Goal: Find specific page/section: Find specific page/section

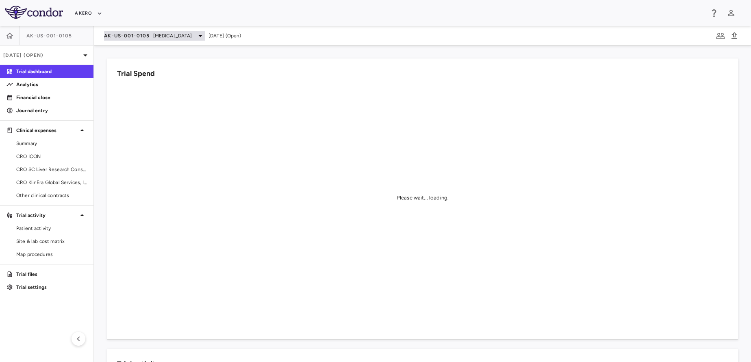
click at [163, 37] on span "[MEDICAL_DATA]" at bounding box center [172, 35] width 39 height 7
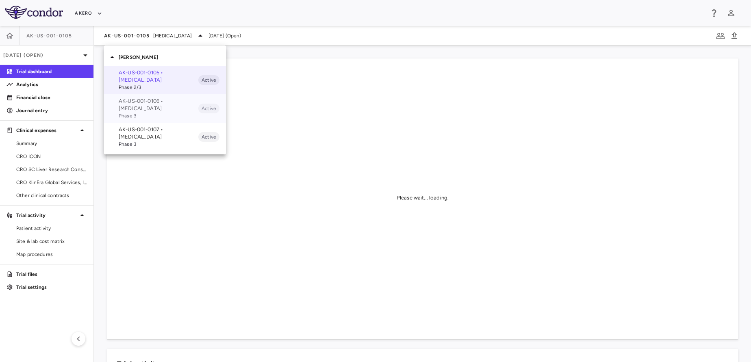
click at [162, 112] on p "AK-US-001-0106 • [MEDICAL_DATA]" at bounding box center [159, 104] width 80 height 15
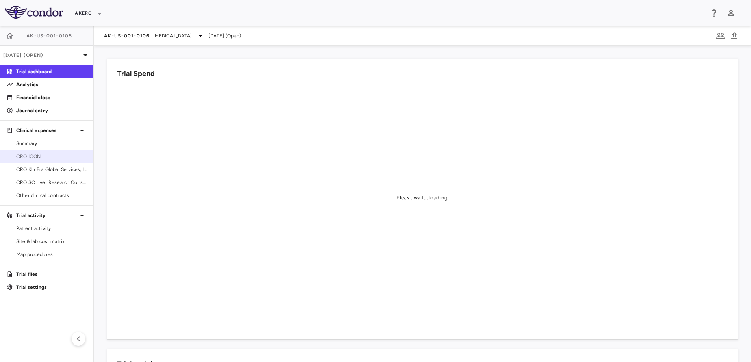
click at [47, 154] on span "CRO ICON" at bounding box center [51, 156] width 71 height 7
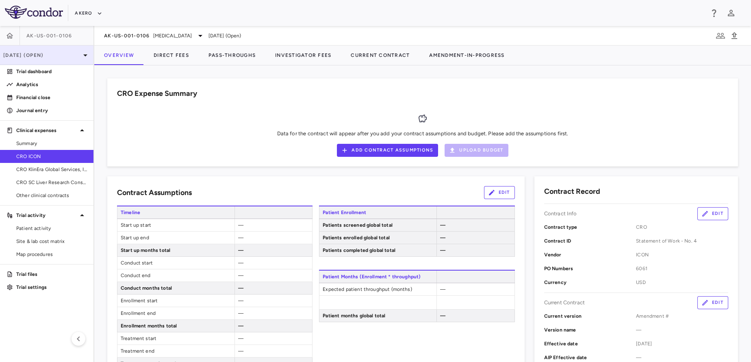
click at [44, 60] on div "[DATE] (Open)" at bounding box center [46, 54] width 93 height 19
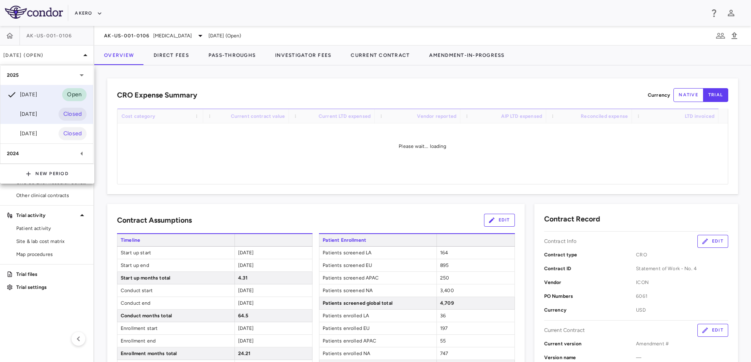
click at [43, 111] on div "[DATE] Closed" at bounding box center [46, 113] width 93 height 19
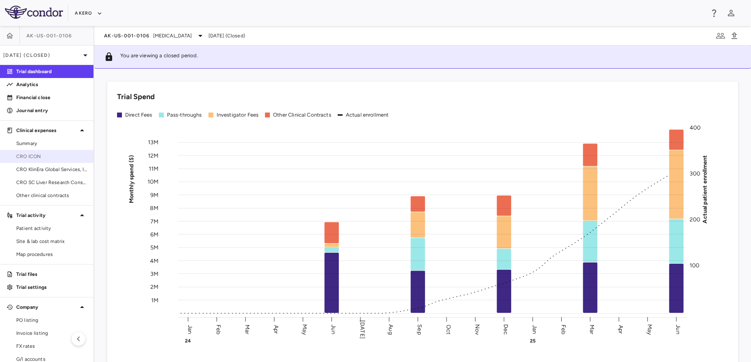
click at [22, 161] on link "CRO ICON" at bounding box center [46, 156] width 93 height 12
